Goal: Navigation & Orientation: Find specific page/section

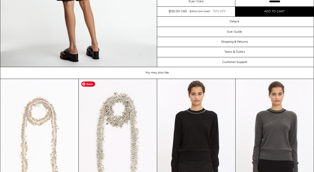
scroll to position [465, 0]
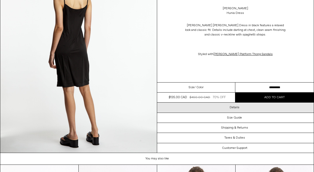
click at [225, 108] on div "Details" at bounding box center [235, 107] width 157 height 10
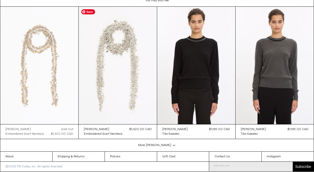
scroll to position [0, 0]
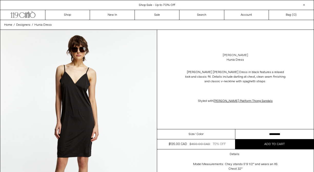
click at [245, 54] on link "[PERSON_NAME]" at bounding box center [235, 55] width 25 height 5
